Goal: Task Accomplishment & Management: Manage account settings

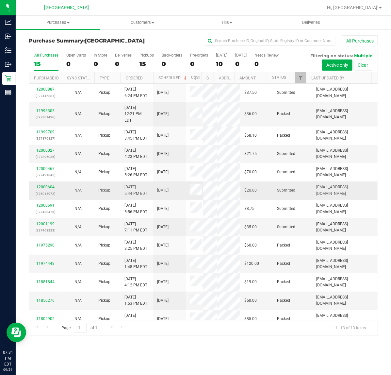
click at [46, 189] on link "12000604" at bounding box center [45, 187] width 18 height 5
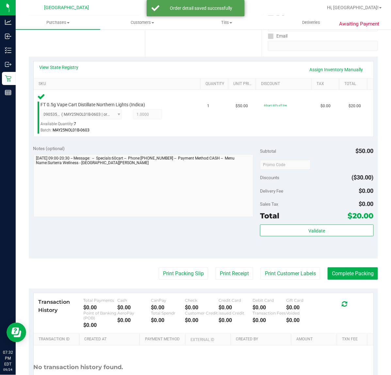
scroll to position [123, 0]
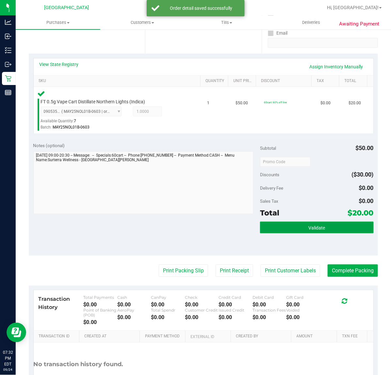
click at [316, 228] on span "Validate" at bounding box center [317, 227] width 17 height 5
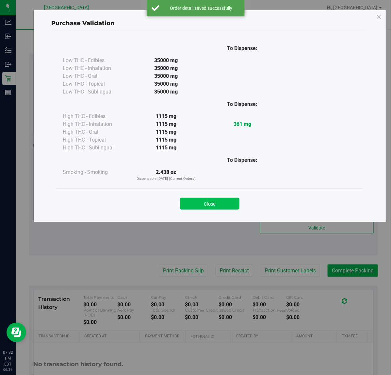
click at [195, 203] on button "Close" at bounding box center [210, 204] width 60 height 12
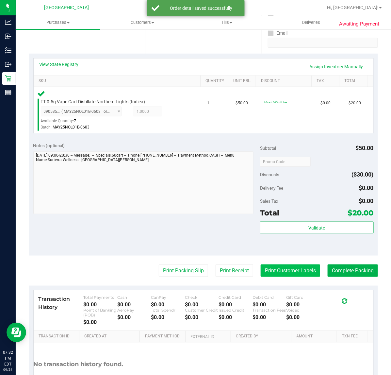
click at [284, 267] on button "Print Customer Labels" at bounding box center [291, 271] width 60 height 12
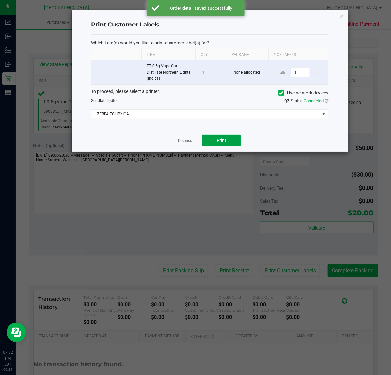
click at [231, 139] on button "Print" at bounding box center [221, 141] width 39 height 12
click at [188, 142] on link "Dismiss" at bounding box center [185, 141] width 14 height 6
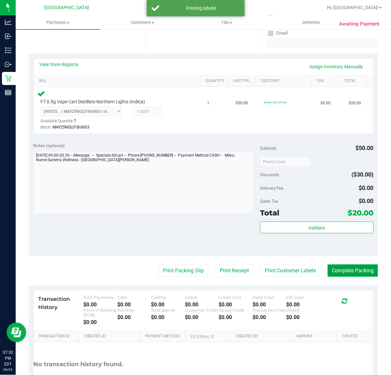
click at [345, 267] on button "Complete Packing" at bounding box center [353, 271] width 50 height 12
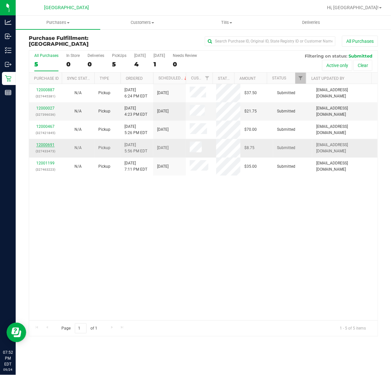
click at [38, 145] on link "12000691" at bounding box center [45, 145] width 18 height 5
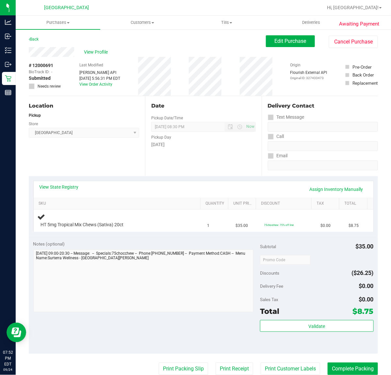
click at [117, 244] on div "Notes (optional)" at bounding box center [146, 244] width 227 height 7
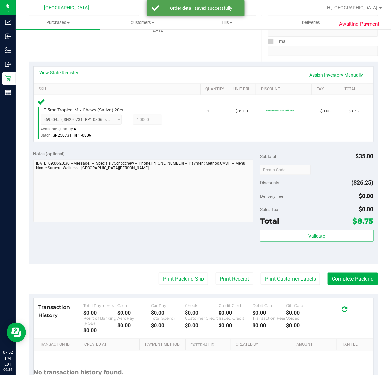
scroll to position [172, 0]
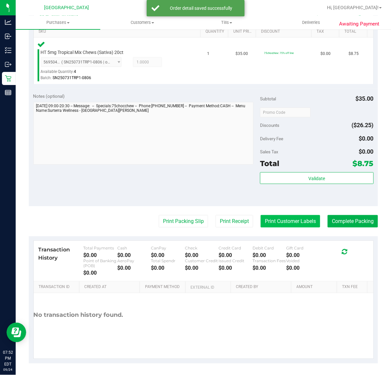
click at [293, 216] on button "Print Customer Labels" at bounding box center [291, 221] width 60 height 12
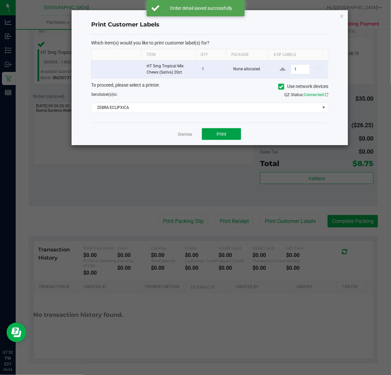
click at [228, 140] on button "Print" at bounding box center [221, 134] width 39 height 12
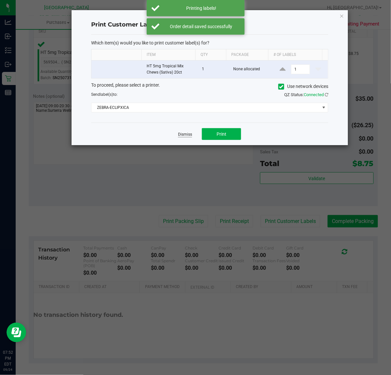
click at [182, 133] on link "Dismiss" at bounding box center [185, 135] width 14 height 6
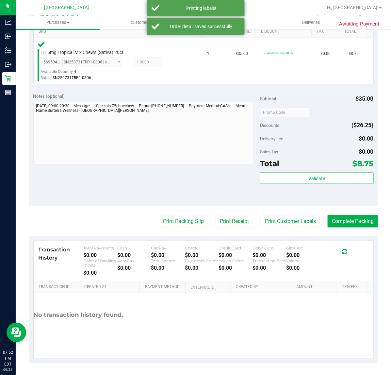
click at [338, 228] on purchase-details "Back Edit Purchase Cancel Purchase View Profile # 12000691 BioTrack ID: - Submi…" at bounding box center [204, 113] width 350 height 500
click at [340, 220] on button "Complete Packing" at bounding box center [353, 221] width 50 height 12
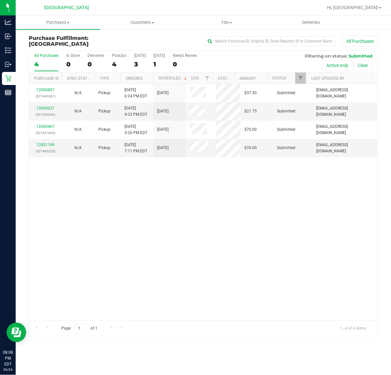
click at [98, 216] on div "12000887 (327445381) N/A Pickup [DATE] 6:24 PM EDT 9/25/2025 $37.50 Submitted […" at bounding box center [203, 202] width 349 height 236
click at [89, 195] on div "12000887 (327445381) N/A Pickup [DATE] 6:24 PM EDT 9/25/2025 $37.50 Submitted […" at bounding box center [203, 202] width 349 height 236
click at [47, 143] on link "12001199" at bounding box center [45, 145] width 18 height 5
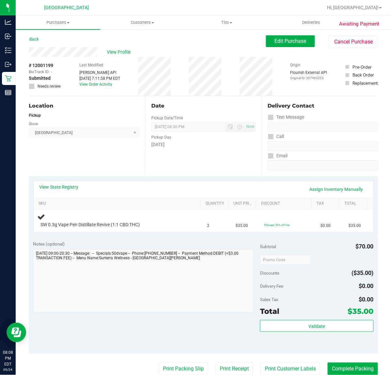
click at [104, 242] on div "Notes (optional)" at bounding box center [146, 244] width 227 height 7
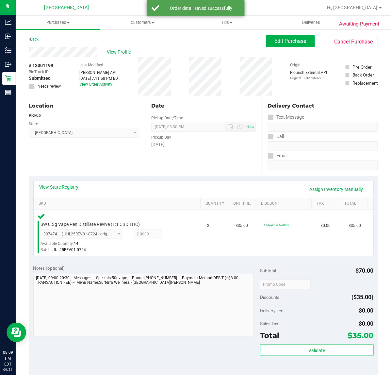
scroll to position [172, 0]
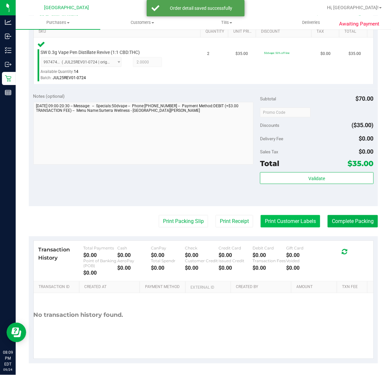
click at [307, 223] on button "Print Customer Labels" at bounding box center [291, 221] width 60 height 12
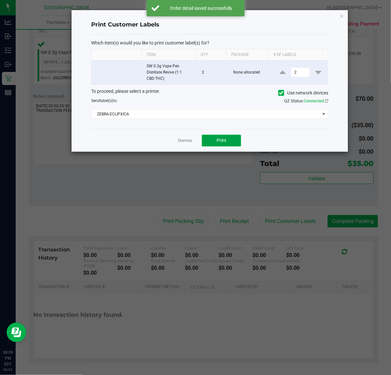
click at [228, 144] on button "Print" at bounding box center [221, 141] width 39 height 12
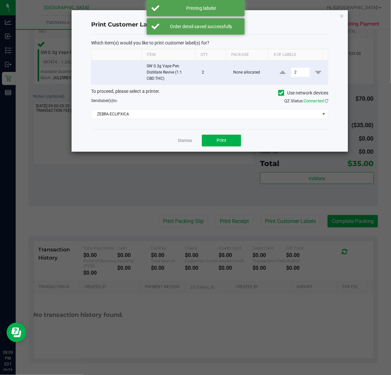
click at [182, 145] on div "Dismiss Print" at bounding box center [209, 140] width 237 height 23
click at [182, 143] on link "Dismiss" at bounding box center [185, 141] width 14 height 6
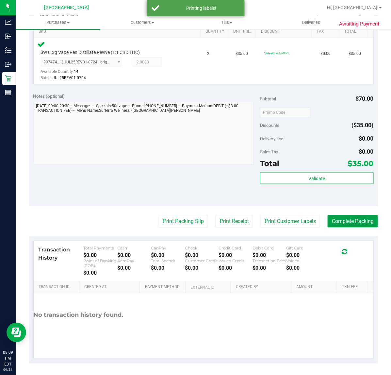
click at [353, 227] on button "Complete Packing" at bounding box center [353, 221] width 50 height 12
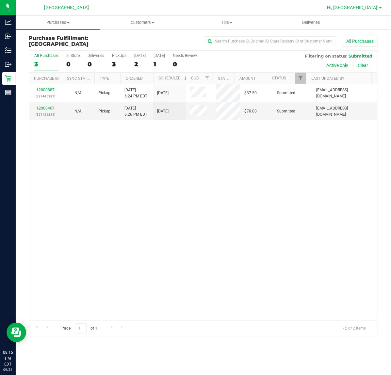
click at [370, 5] on span "Hi, [GEOGRAPHIC_DATA]!" at bounding box center [353, 7] width 52 height 5
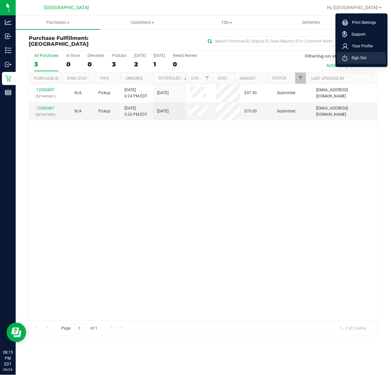
click at [365, 56] on span "Sign Out" at bounding box center [357, 58] width 19 height 7
